Goal: Information Seeking & Learning: Learn about a topic

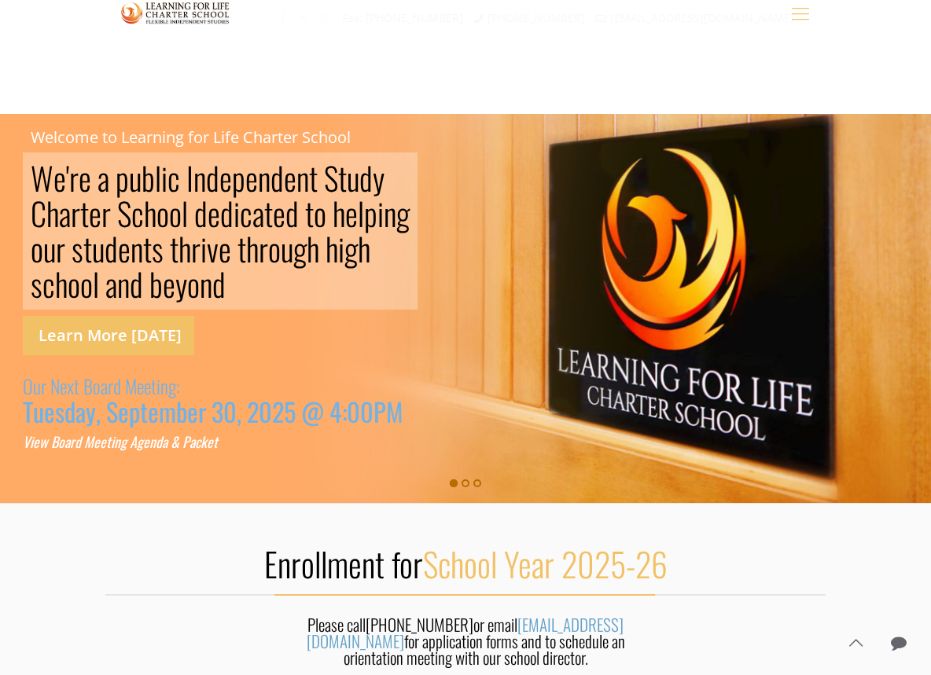
scroll to position [280, 0]
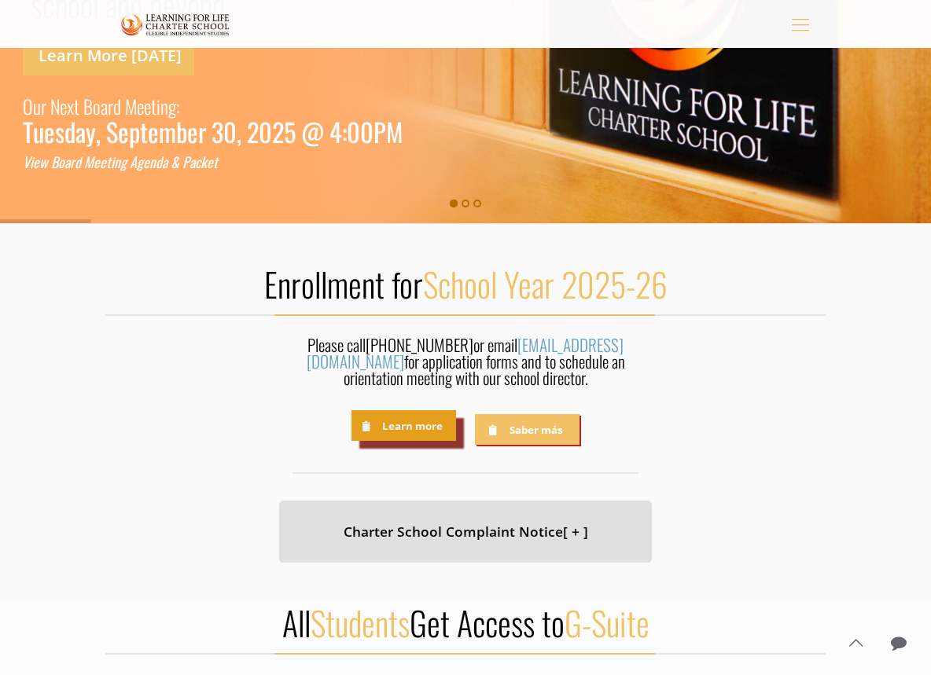
click at [384, 422] on link "Learn more" at bounding box center [403, 425] width 105 height 31
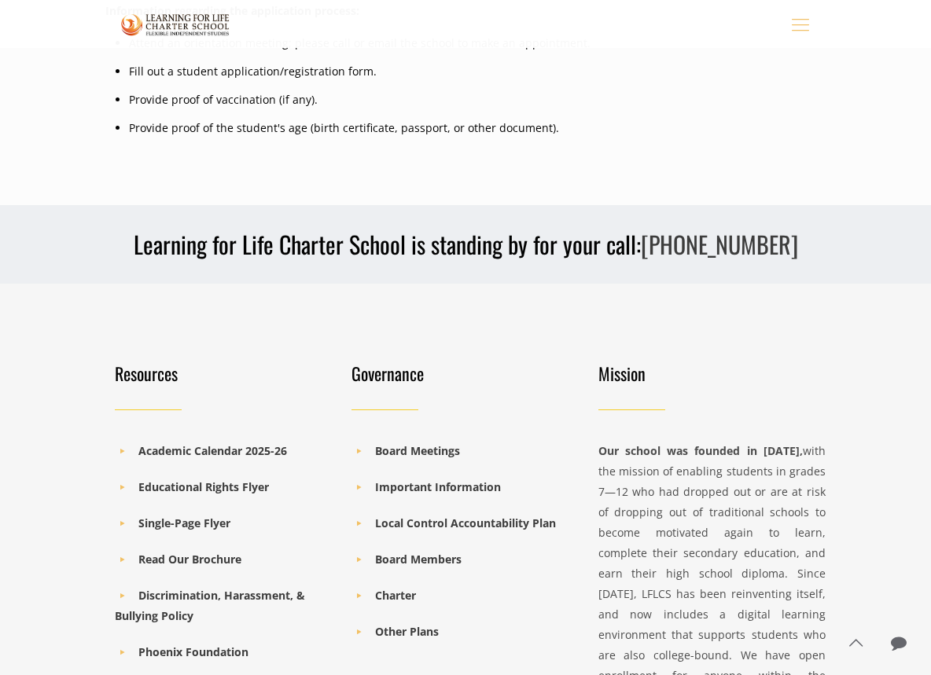
scroll to position [879, 0]
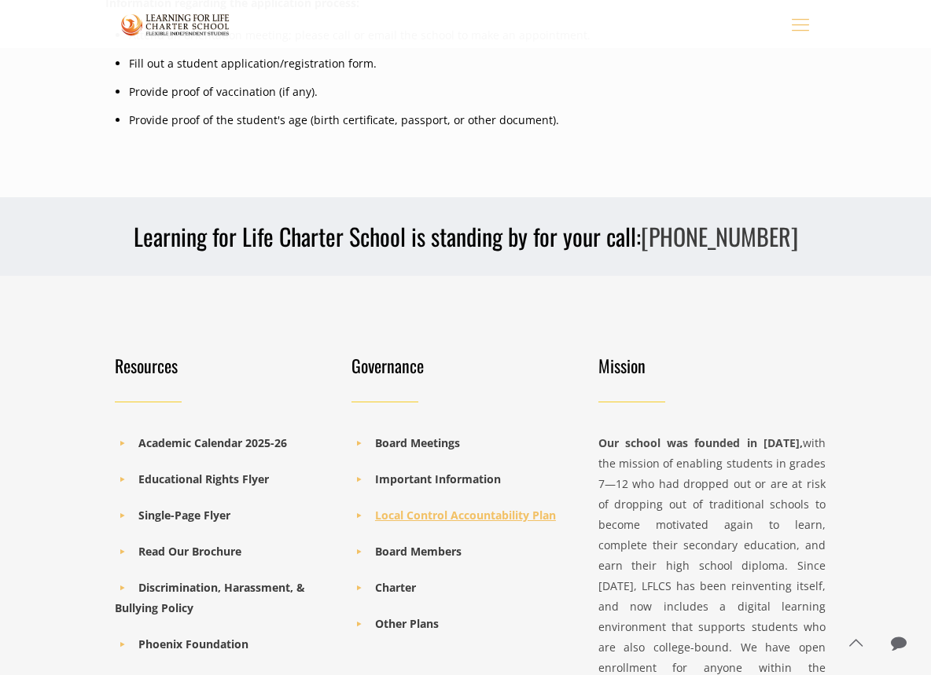
click at [388, 516] on b "Local Control Accountability Plan" at bounding box center [465, 515] width 181 height 15
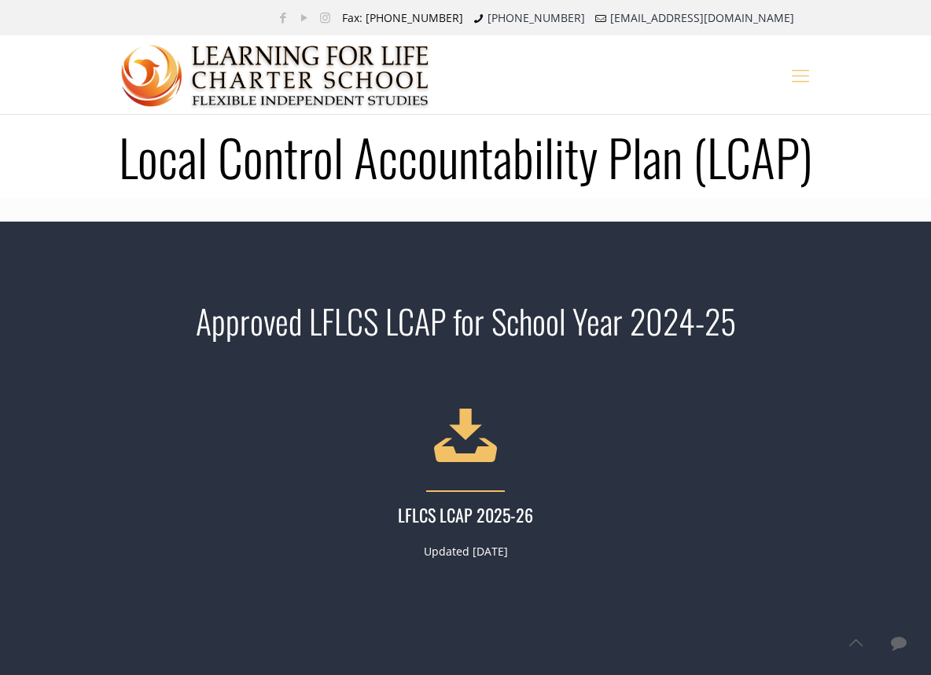
click at [478, 515] on h4 "LFLCS LCAP 2025-26" at bounding box center [465, 514] width 351 height 24
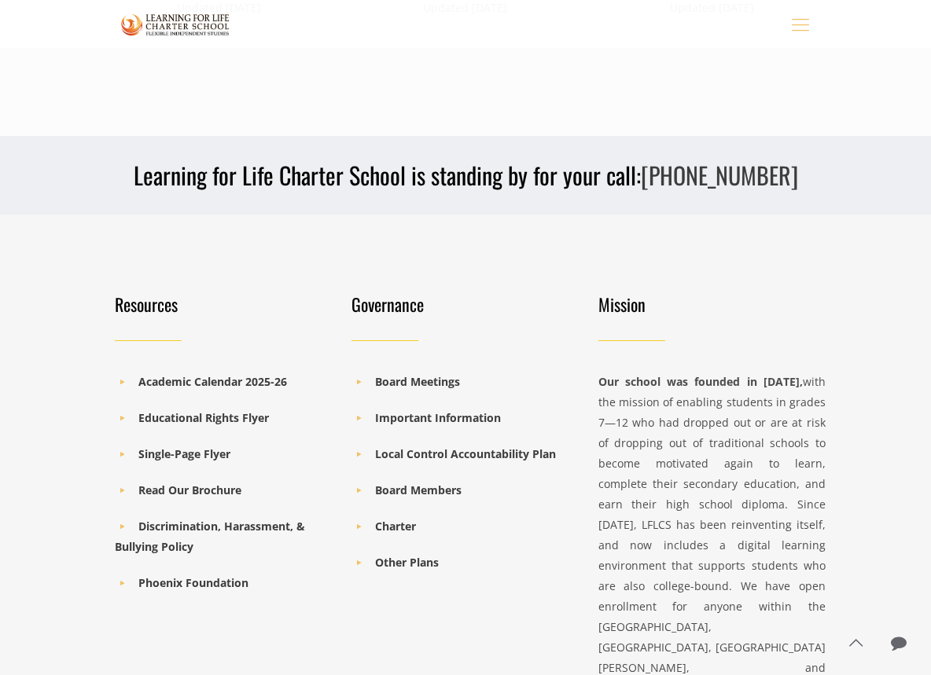
scroll to position [1163, 0]
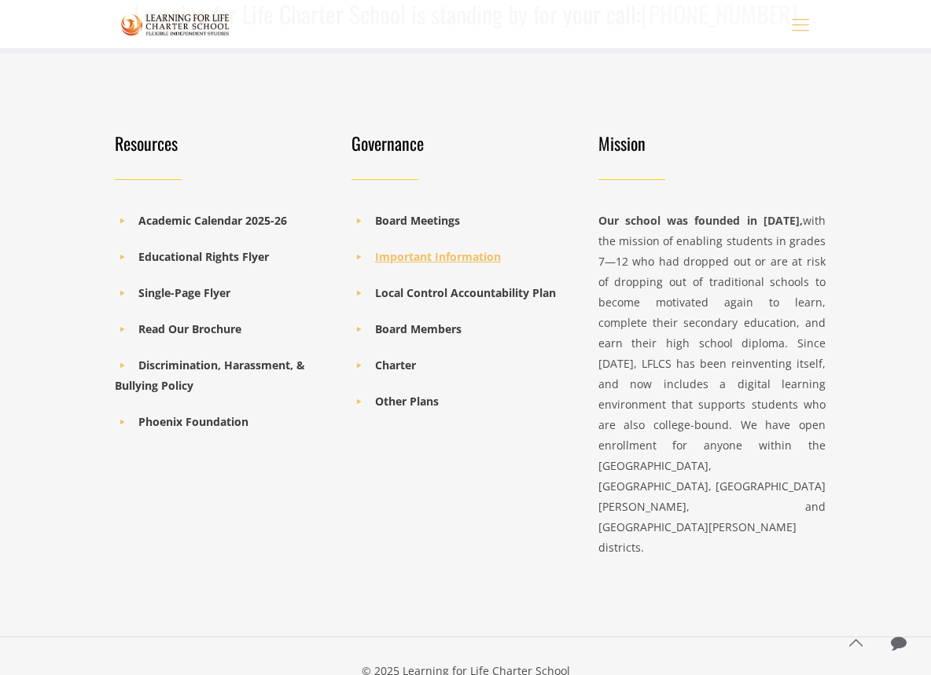
click at [476, 259] on b "Important Information" at bounding box center [438, 256] width 126 height 15
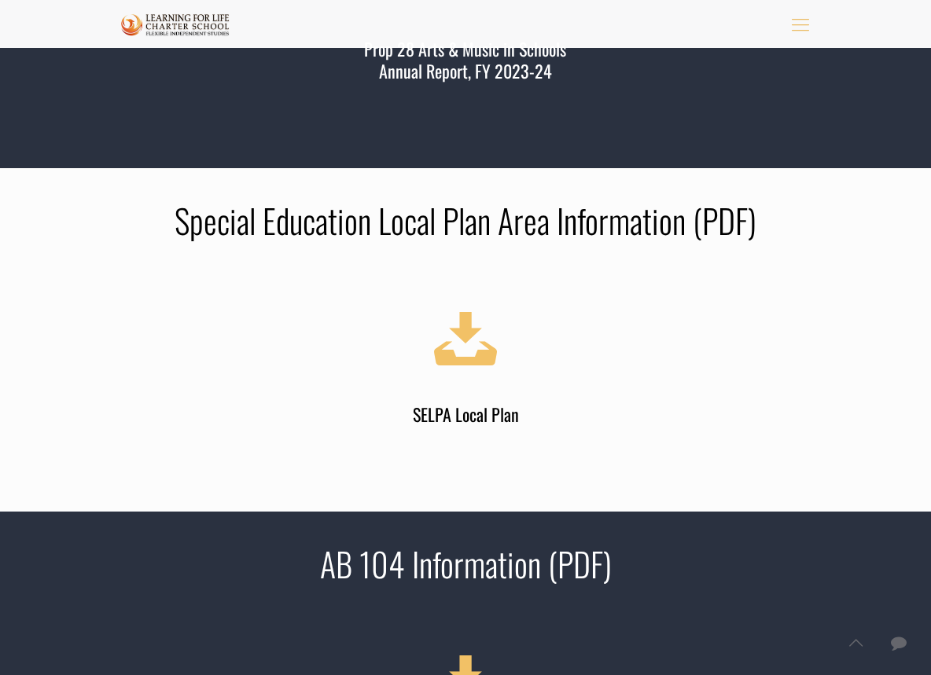
scroll to position [1376, 0]
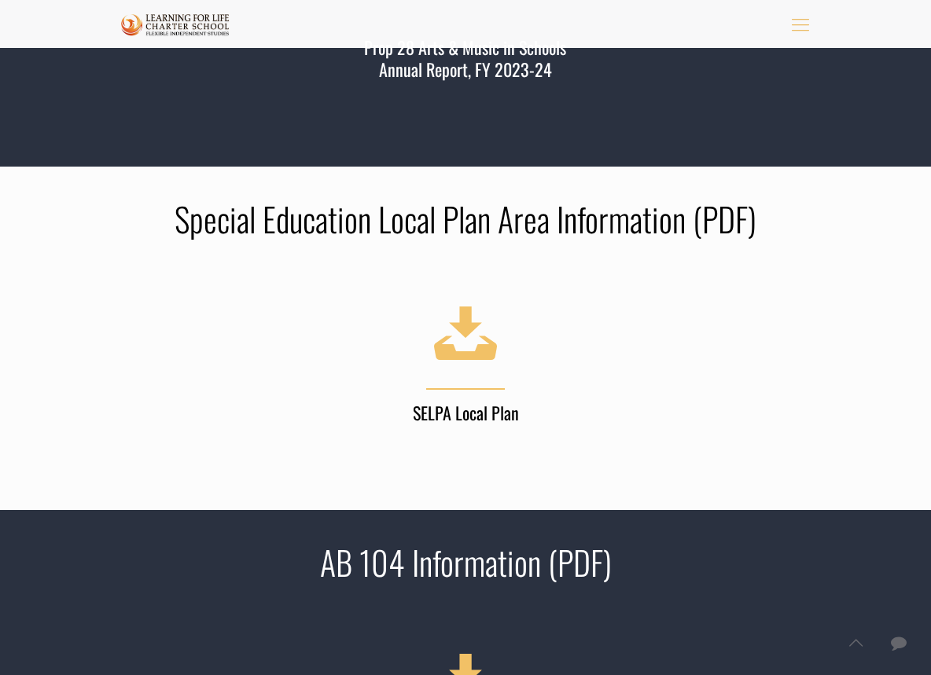
click at [476, 410] on h4 "SELPA Local Plan" at bounding box center [465, 412] width 351 height 24
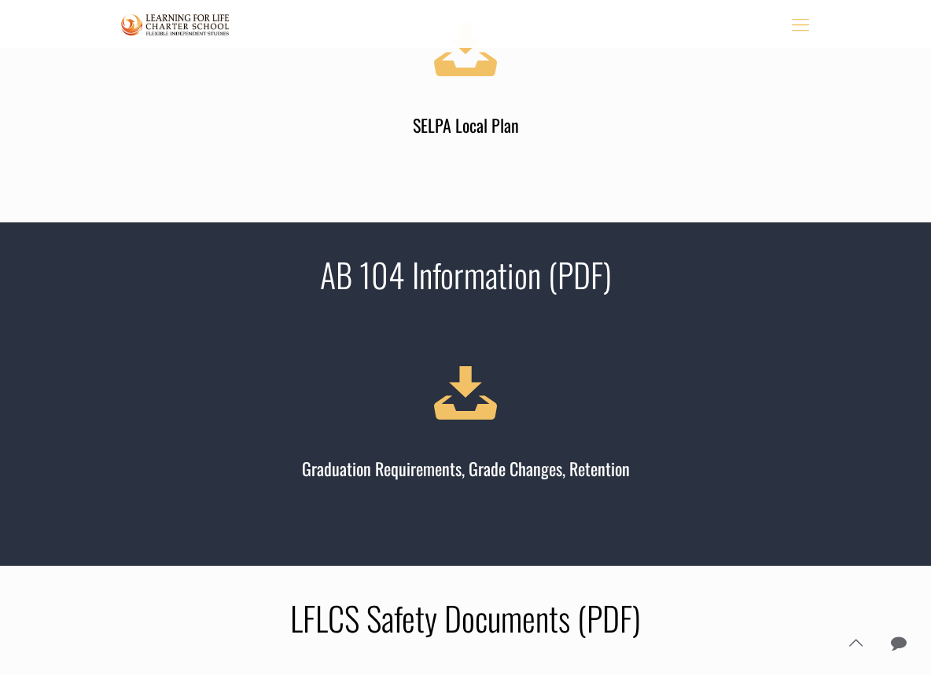
scroll to position [1752, 0]
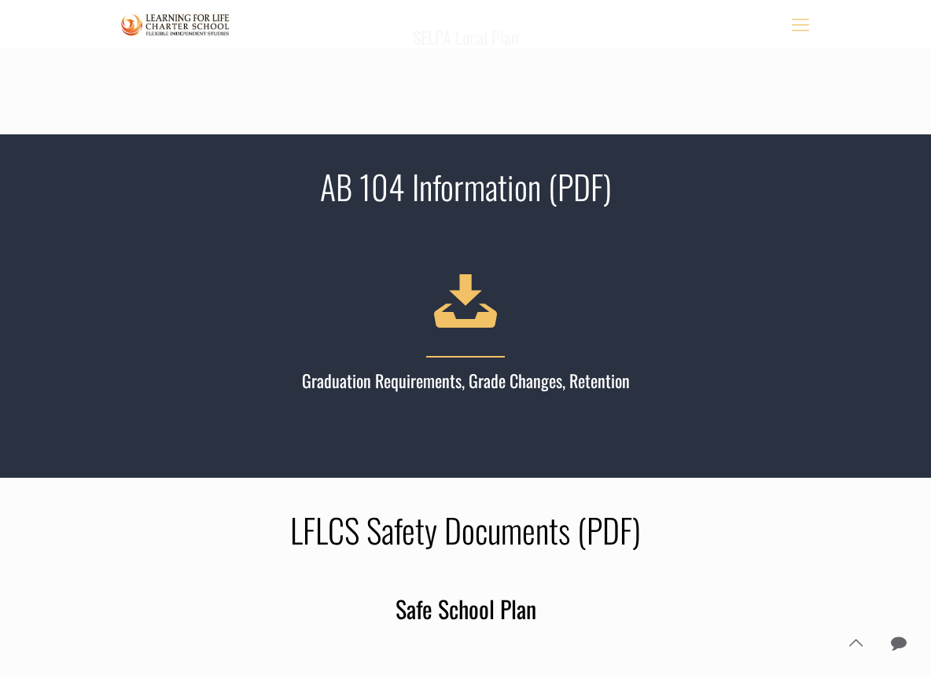
click at [598, 382] on h4 "Graduation Requirements, Grade Changes, Retention" at bounding box center [465, 380] width 351 height 24
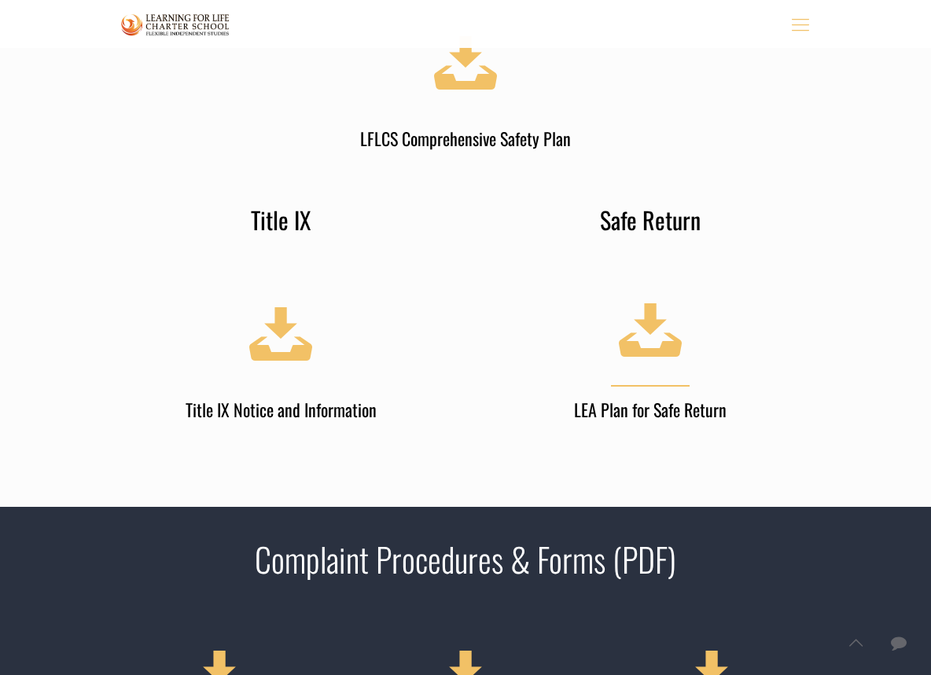
scroll to position [2411, 0]
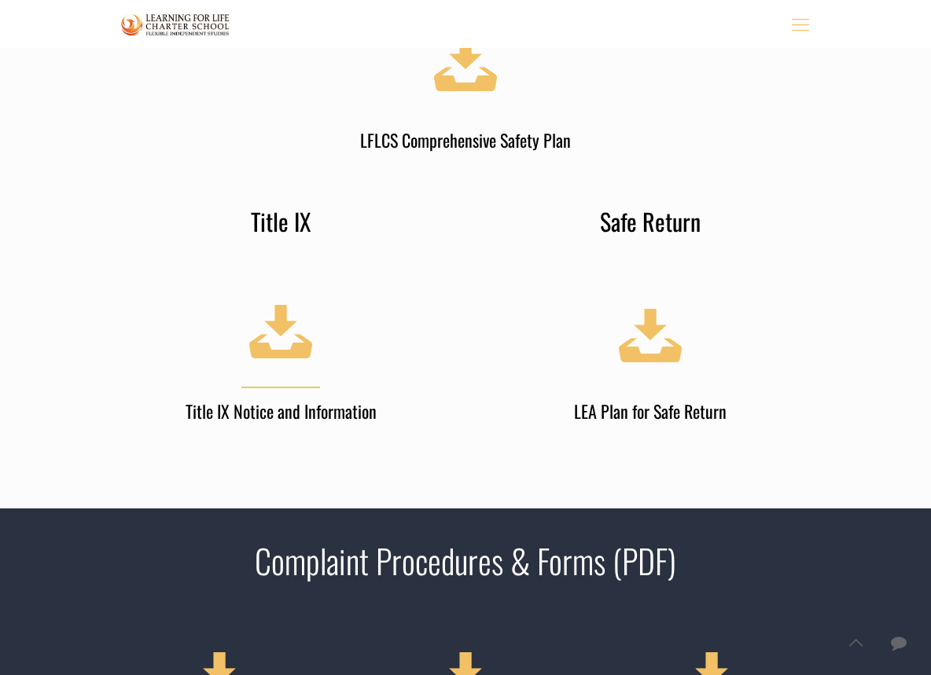
click at [344, 402] on h4 "Title IX Notice and Information" at bounding box center [280, 411] width 351 height 24
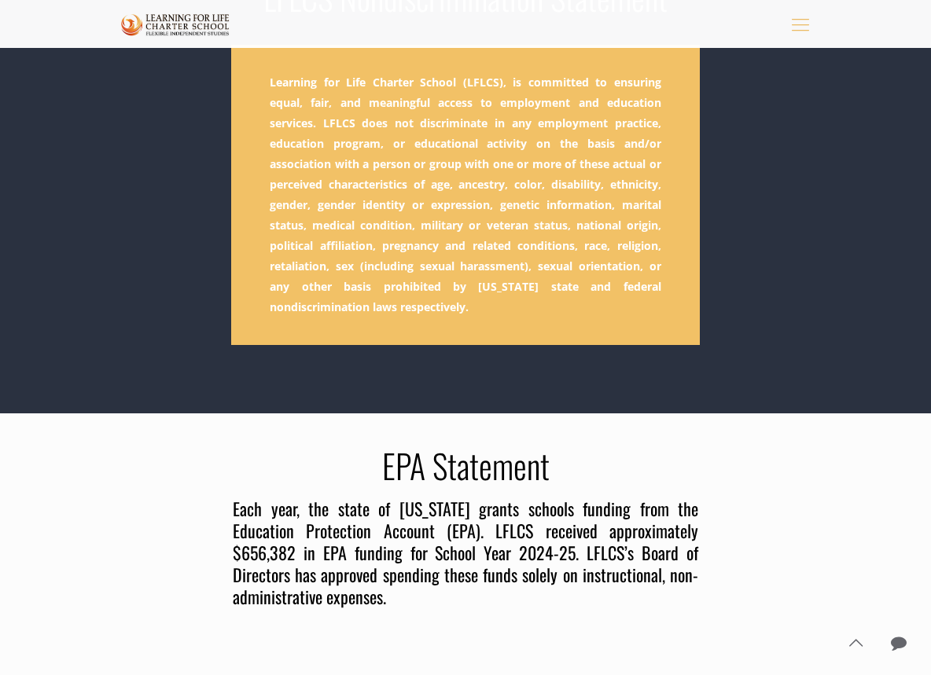
scroll to position [275, 0]
